Goal: Transaction & Acquisition: Purchase product/service

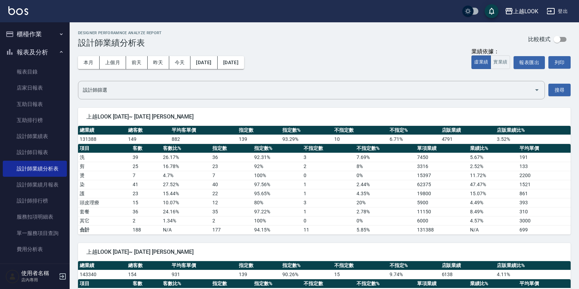
scroll to position [4, 0]
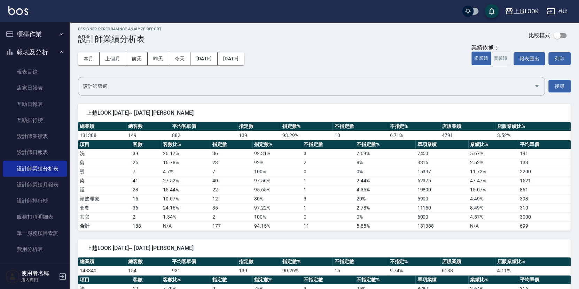
click at [40, 34] on button "櫃檯作業" at bounding box center [35, 34] width 64 height 18
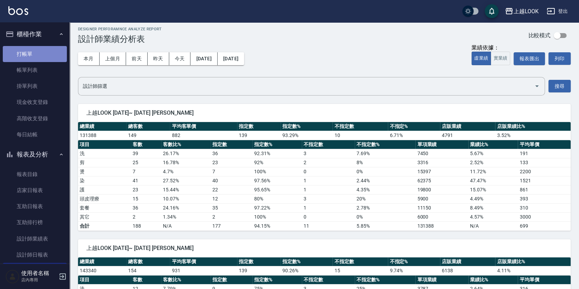
click at [37, 52] on link "打帳單" at bounding box center [35, 54] width 64 height 16
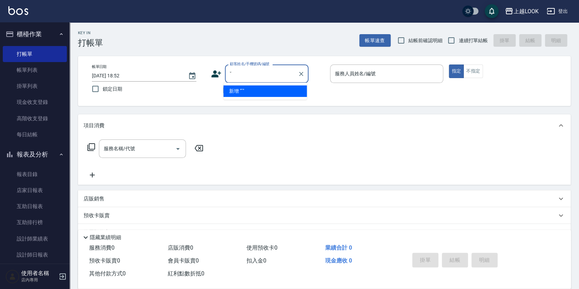
type input "ˇ"
click at [456, 71] on button "指定" at bounding box center [456, 71] width 15 height 14
type button "true"
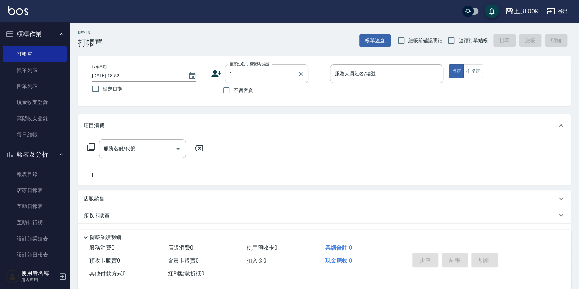
click at [241, 76] on input "ˇ" at bounding box center [261, 74] width 67 height 12
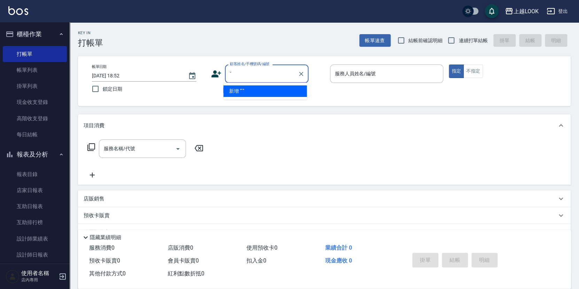
type input "ˇ"
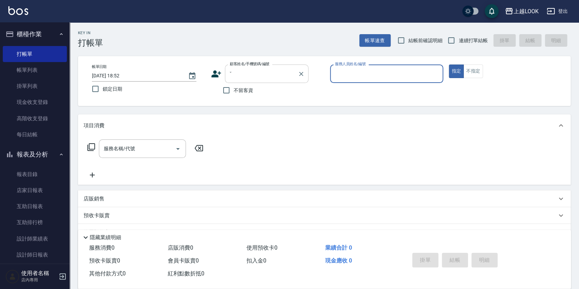
click at [456, 71] on button "指定" at bounding box center [456, 71] width 15 height 14
click at [301, 73] on icon "Clear" at bounding box center [301, 73] width 7 height 7
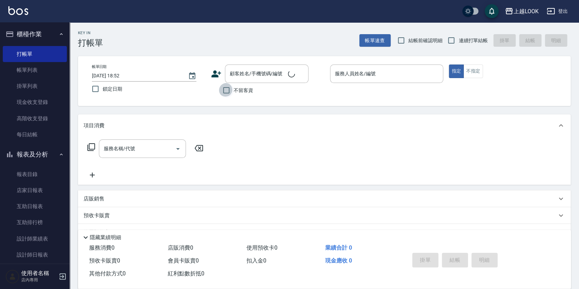
click at [225, 89] on input "不留客資" at bounding box center [226, 90] width 15 height 15
checkbox input "true"
click at [454, 41] on input "連續打單結帳" at bounding box center [451, 40] width 15 height 15
checkbox input "true"
click at [428, 71] on input "服務人員姓名/編號" at bounding box center [386, 74] width 107 height 12
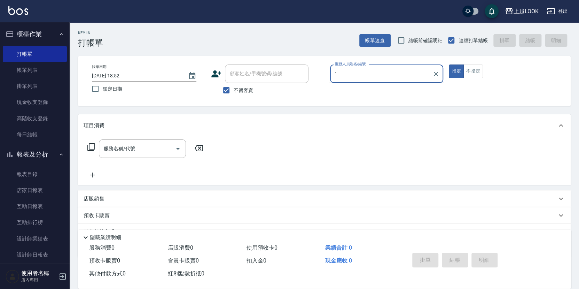
type input "ˇ"
click at [456, 71] on button "指定" at bounding box center [456, 71] width 15 height 14
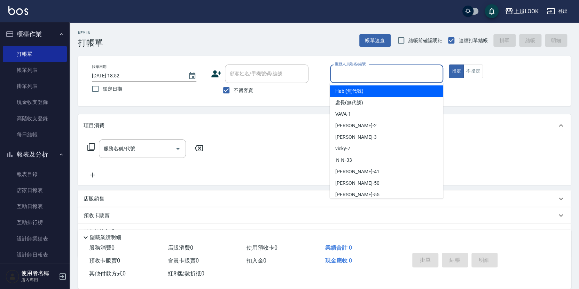
click at [352, 73] on input "服務人員姓名/編號" at bounding box center [386, 74] width 107 height 12
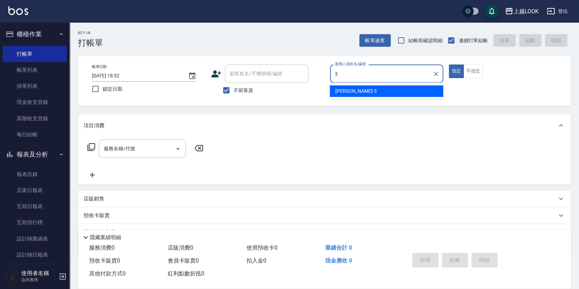
type input "[PERSON_NAME]-3"
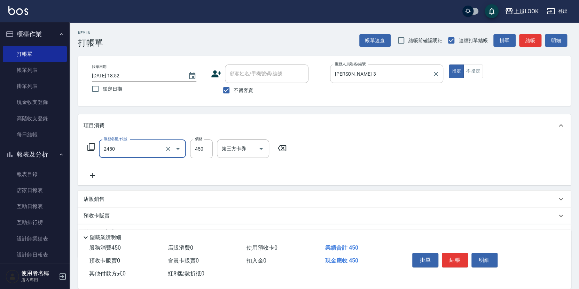
type input "C剪髮套餐(2450)"
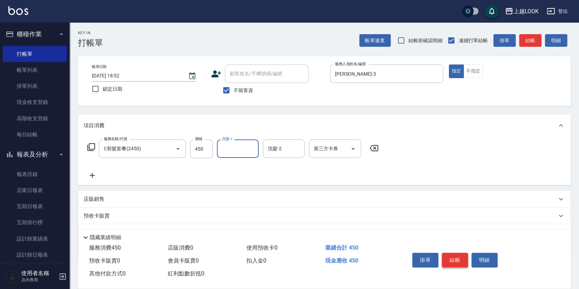
click at [461, 256] on button "結帳" at bounding box center [455, 259] width 26 height 15
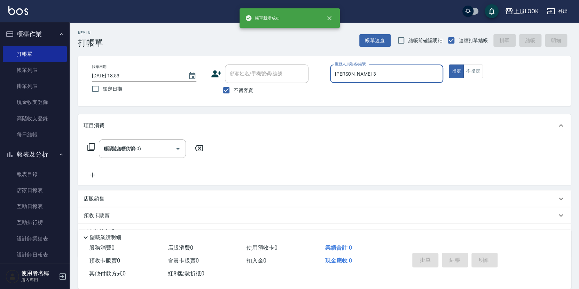
type input "[DATE] 18:53"
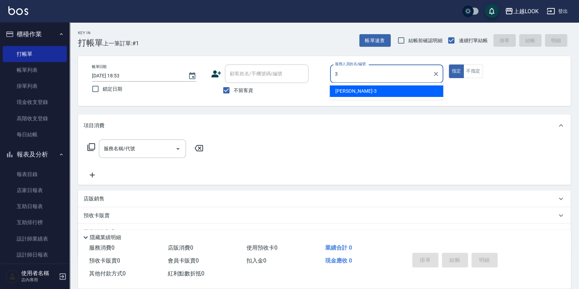
type input "[PERSON_NAME]-3"
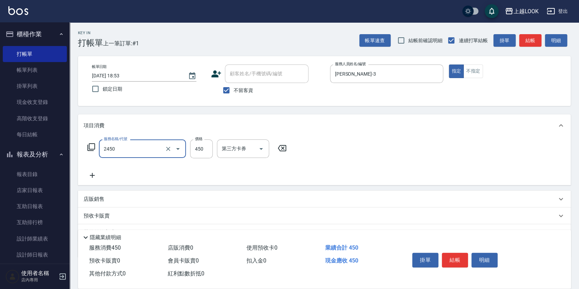
type input "C剪髮套餐(2450)"
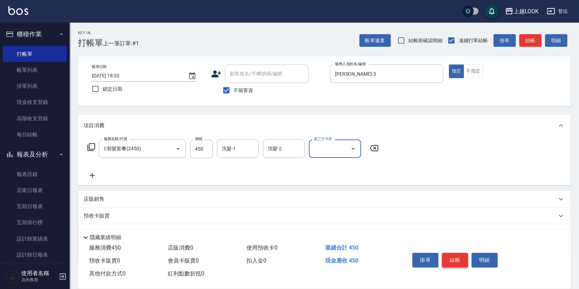
click at [463, 258] on button "結帳" at bounding box center [455, 259] width 26 height 15
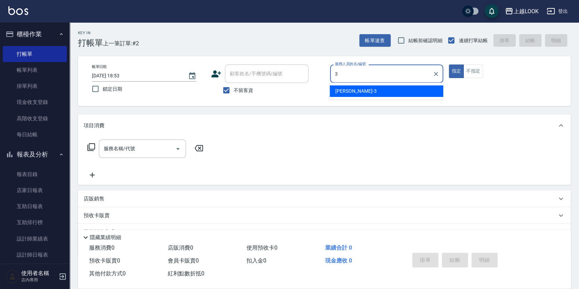
type input "[PERSON_NAME]-3"
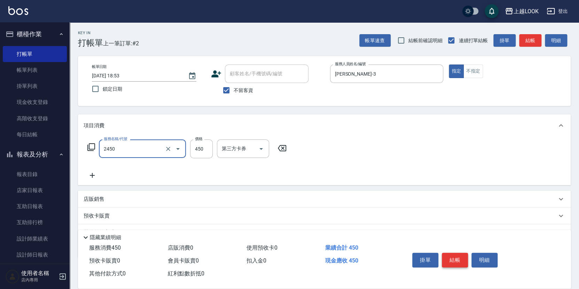
type input "C剪髮套餐(2450)"
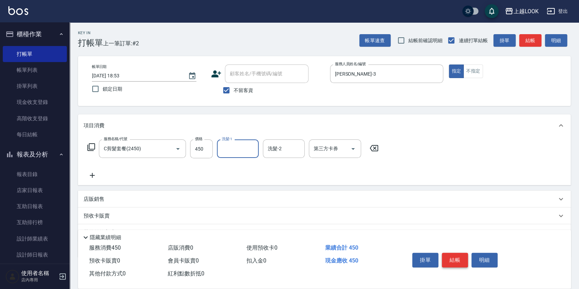
click at [454, 259] on button "結帳" at bounding box center [455, 259] width 26 height 15
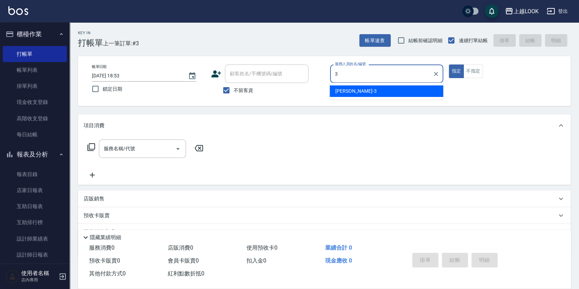
type input "[PERSON_NAME]-3"
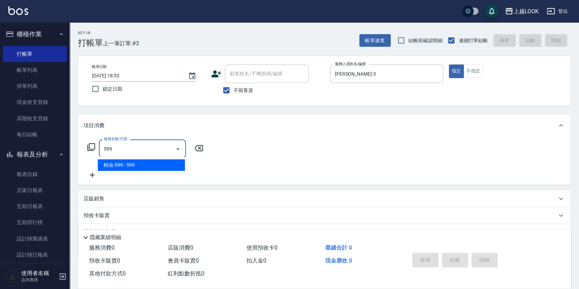
type input "精油-599(0599)"
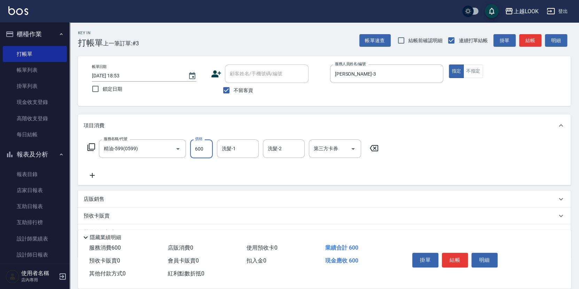
type input "600"
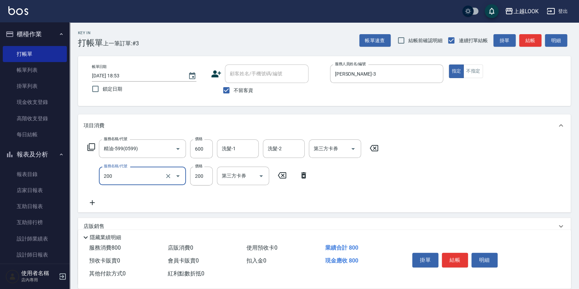
type input "剪髮(200)"
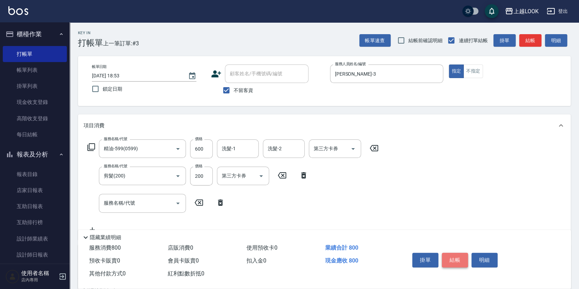
click at [457, 260] on button "結帳" at bounding box center [455, 259] width 26 height 15
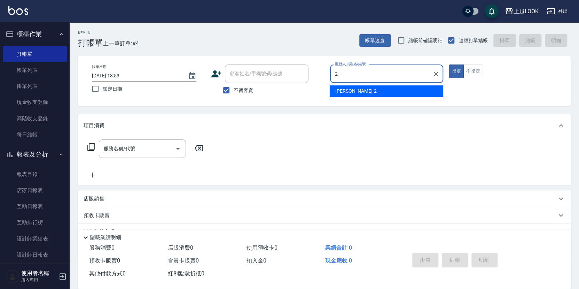
type input "[PERSON_NAME]-2"
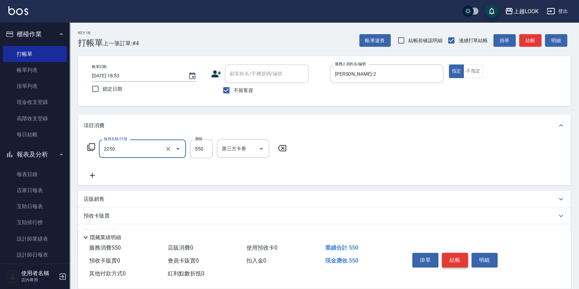
type input "B剪髮套餐(2250)"
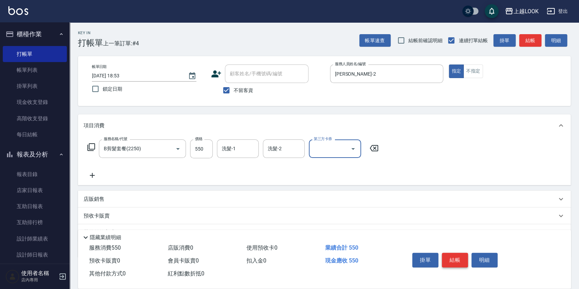
click at [456, 258] on button "結帳" at bounding box center [455, 259] width 26 height 15
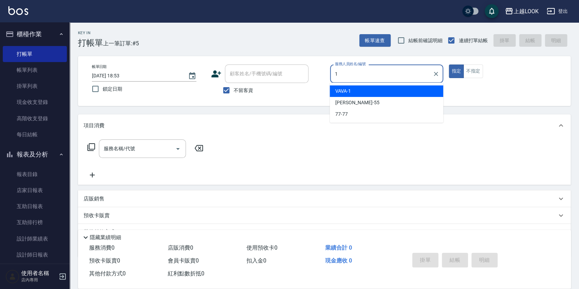
type input "VAVA-1"
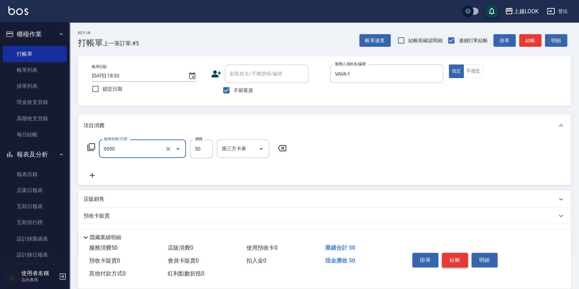
type input "剪瀏海(0050)"
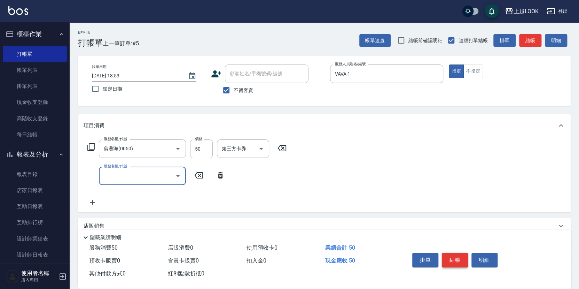
click at [458, 257] on button "結帳" at bounding box center [455, 259] width 26 height 15
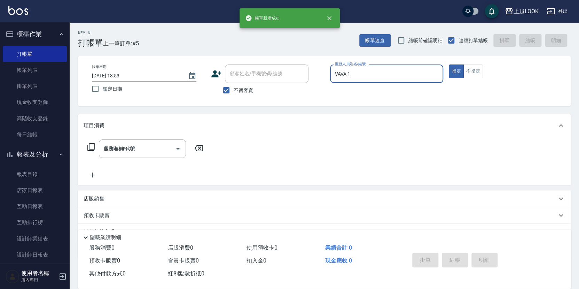
type input "[DATE] 18:54"
type input "VAVA-1"
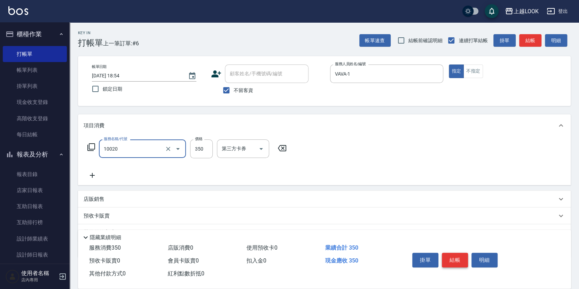
type input "淨化350洗(10020)"
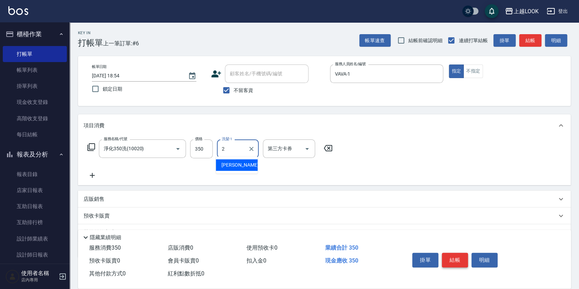
type input "[PERSON_NAME]-2"
click at [452, 257] on button "結帳" at bounding box center [455, 259] width 26 height 15
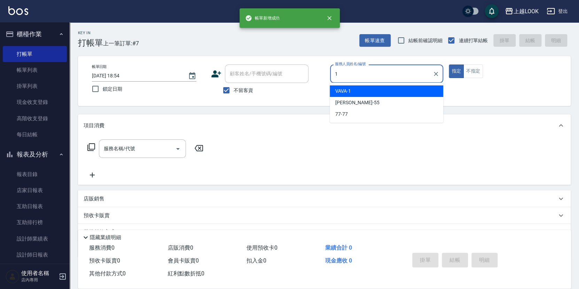
type input "VAVA-1"
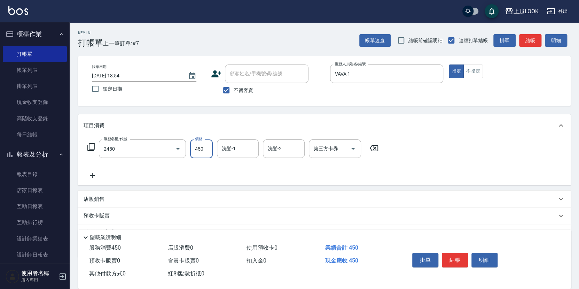
type input "C剪髮套餐(2450)"
click at [354, 147] on icon "Open" at bounding box center [353, 148] width 8 height 8
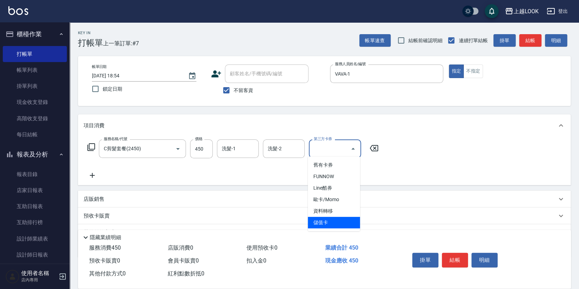
click at [328, 225] on span "儲值卡" at bounding box center [334, 221] width 52 height 11
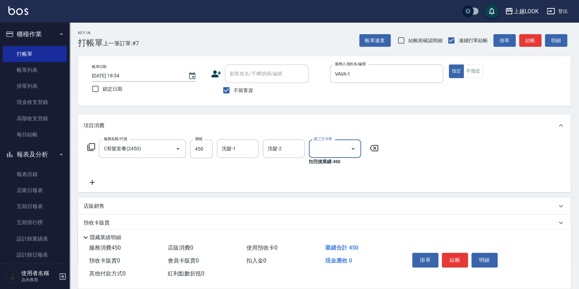
type input "儲值卡"
click at [450, 257] on button "結帳" at bounding box center [455, 259] width 26 height 15
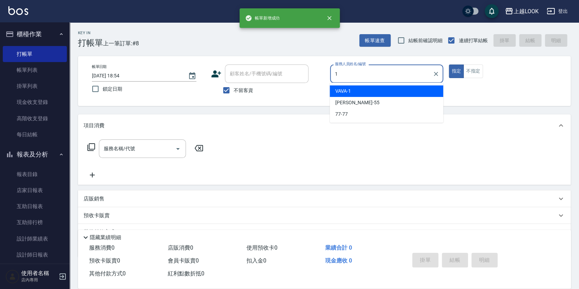
type input "VAVA-1"
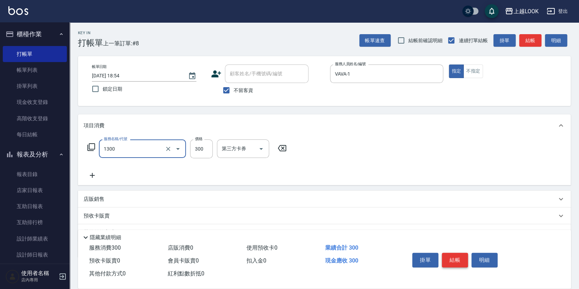
type input "一般洗髮(1300)"
type input "199"
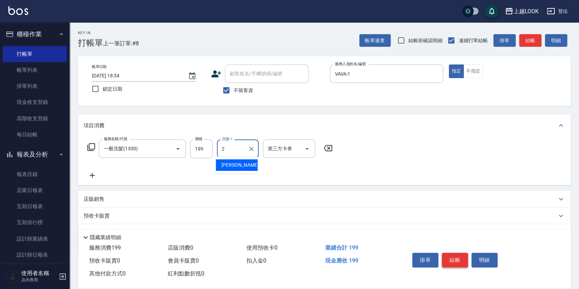
type input "[PERSON_NAME]-2"
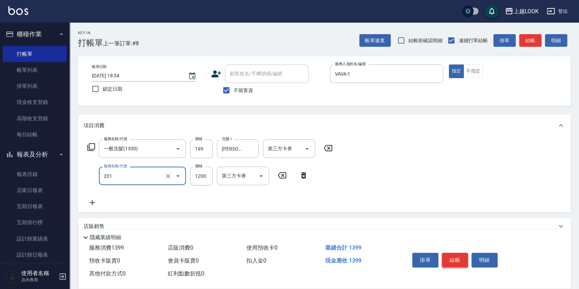
type input "一般燙(改金額)(201)"
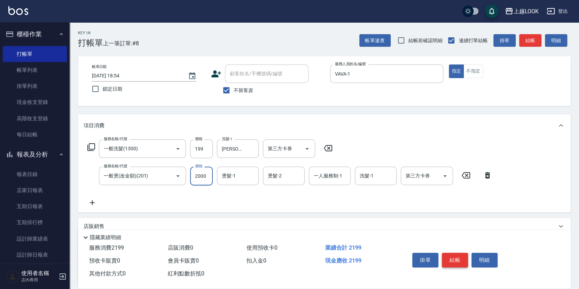
type input "2000"
click at [110, 222] on div "店販銷售" at bounding box center [320, 225] width 473 height 7
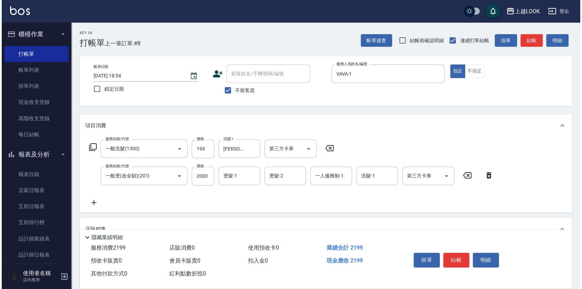
scroll to position [115, 0]
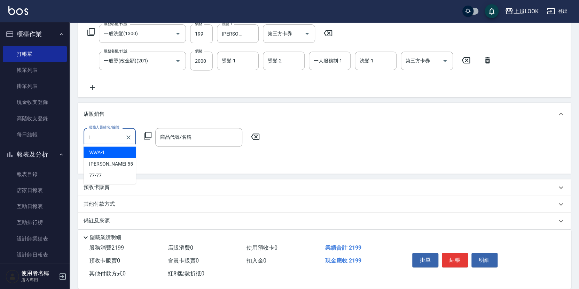
type input "VAVA-1"
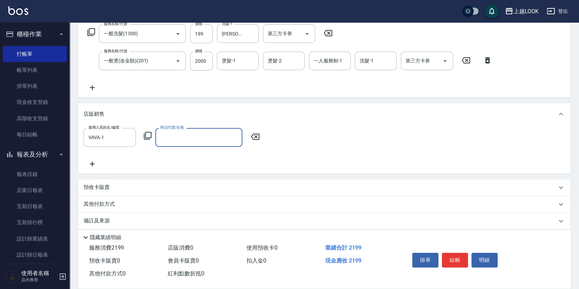
click at [147, 132] on icon at bounding box center [147, 135] width 8 height 8
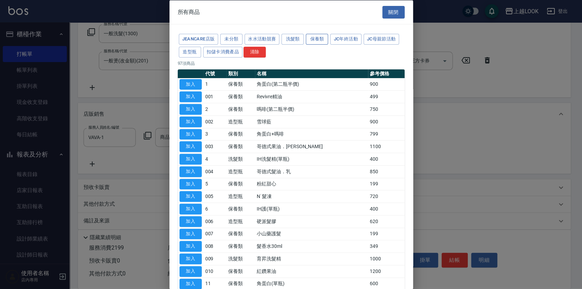
click at [317, 41] on button "保養類" at bounding box center [317, 39] width 22 height 11
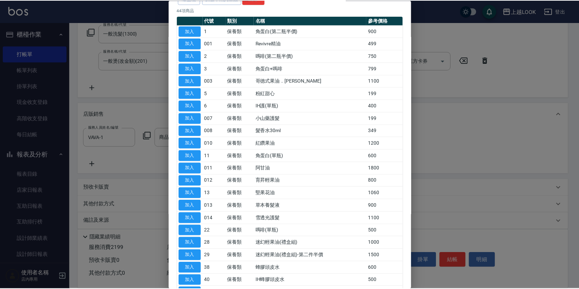
scroll to position [103, 0]
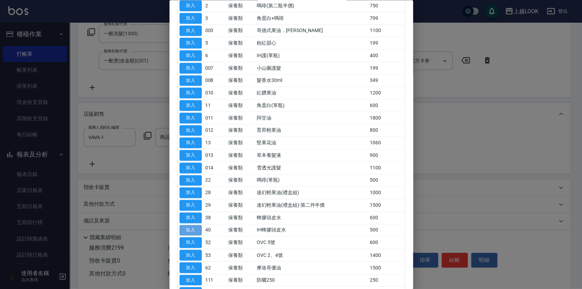
click at [190, 226] on button "加入" at bounding box center [191, 230] width 22 height 11
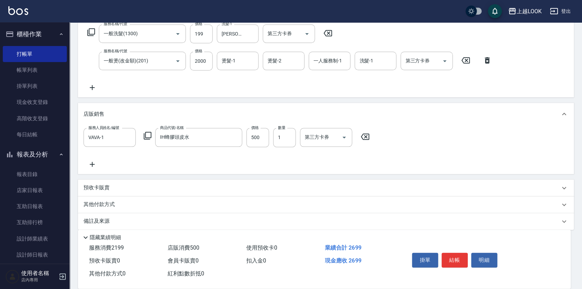
type input "IH蜂膠頭皮水"
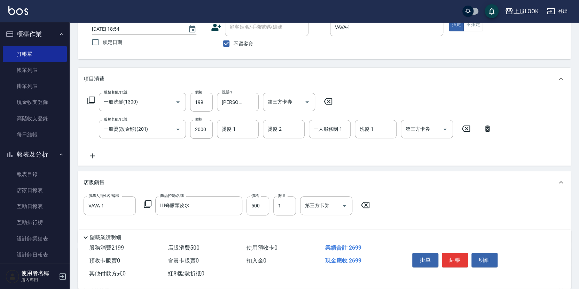
scroll to position [0, 0]
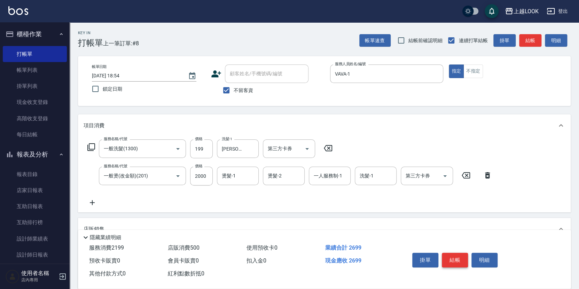
click at [462, 259] on button "結帳" at bounding box center [455, 259] width 26 height 15
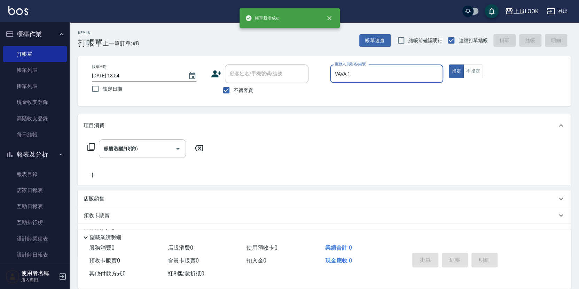
type input "[DATE] 18:55"
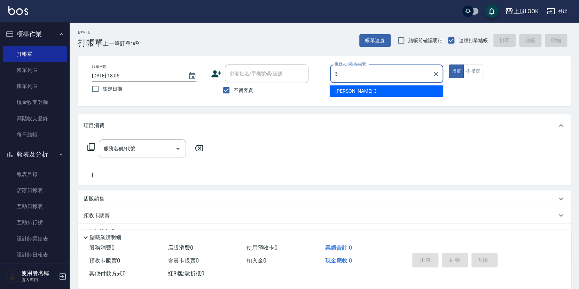
type input "[PERSON_NAME]-3"
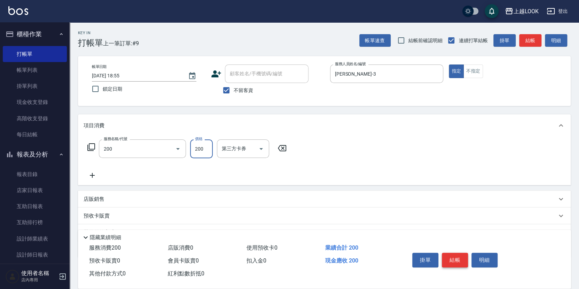
type input "剪髮(200)"
type input "250"
click at [457, 259] on button "結帳" at bounding box center [455, 259] width 26 height 15
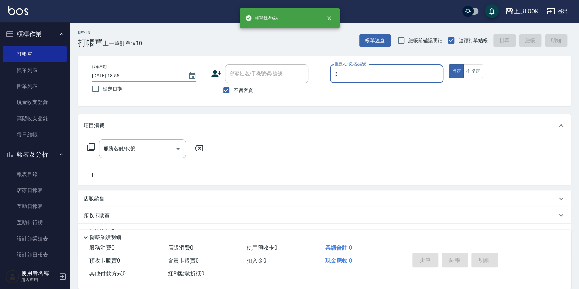
type input "[PERSON_NAME]-3"
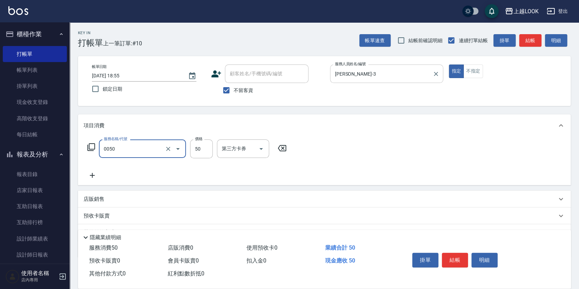
type input "剪瀏海(0050)"
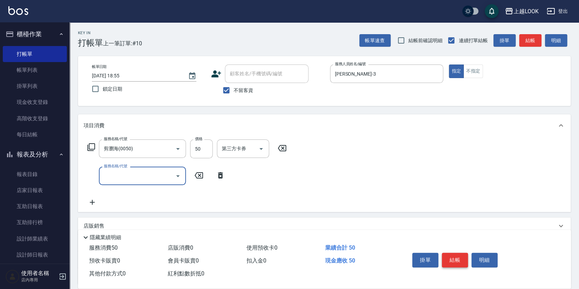
click at [450, 257] on button "結帳" at bounding box center [455, 259] width 26 height 15
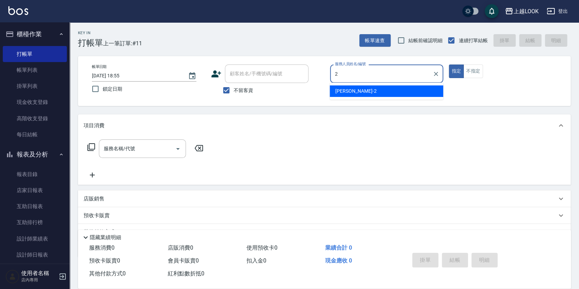
type input "[PERSON_NAME]-2"
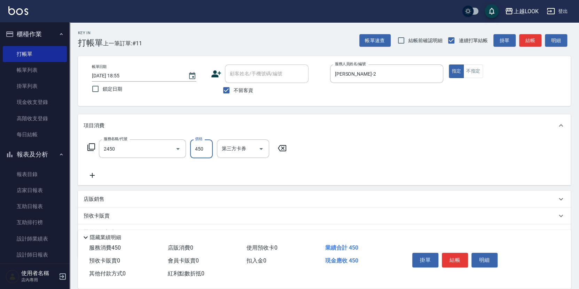
type input "C剪髮套餐(2450)"
type input "500"
click at [462, 259] on button "結帳" at bounding box center [455, 259] width 26 height 15
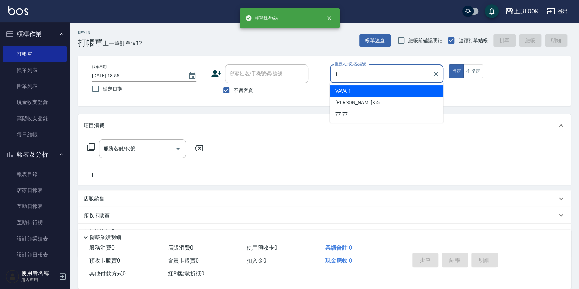
type input "VAVA-1"
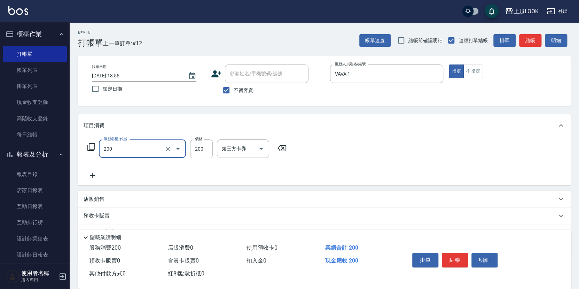
type input "剪髮(200)"
type input "250"
click at [462, 258] on button "結帳" at bounding box center [455, 259] width 26 height 15
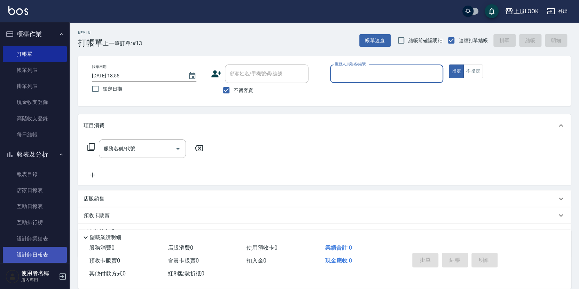
click at [32, 247] on link "設計師日報表" at bounding box center [35, 254] width 64 height 16
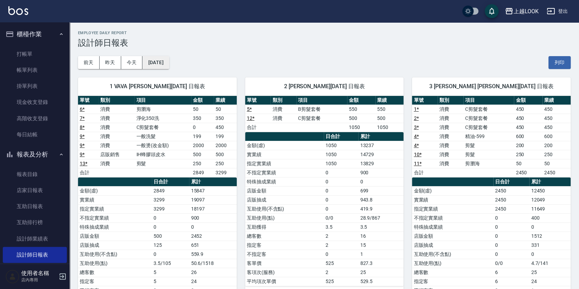
click at [162, 63] on button "[DATE]" at bounding box center [155, 62] width 26 height 13
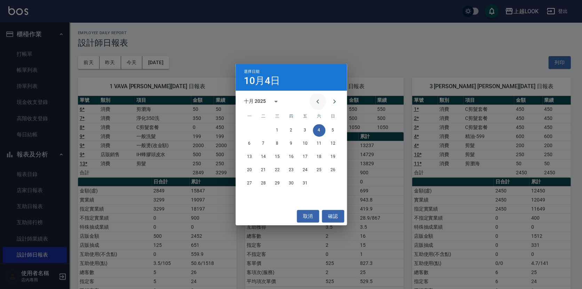
drag, startPoint x: 310, startPoint y: 104, endPoint x: 315, endPoint y: 103, distance: 4.9
click at [311, 104] on div "十月 2025" at bounding box center [291, 101] width 111 height 10
click at [315, 103] on icon "Previous month" at bounding box center [318, 101] width 8 height 8
click at [317, 103] on icon "Previous month" at bounding box center [318, 101] width 8 height 8
click at [332, 145] on button "10" at bounding box center [333, 143] width 13 height 13
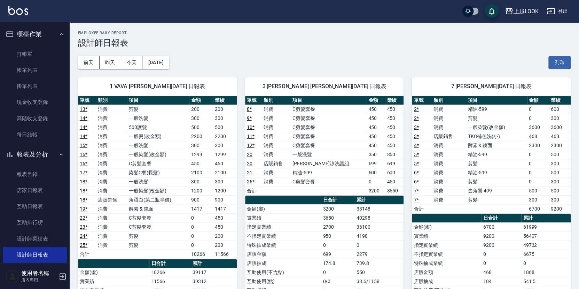
click at [351, 54] on div "[DATE] [DATE] [DATE] [DATE] 列印" at bounding box center [324, 63] width 493 height 30
